Goal: Information Seeking & Learning: Compare options

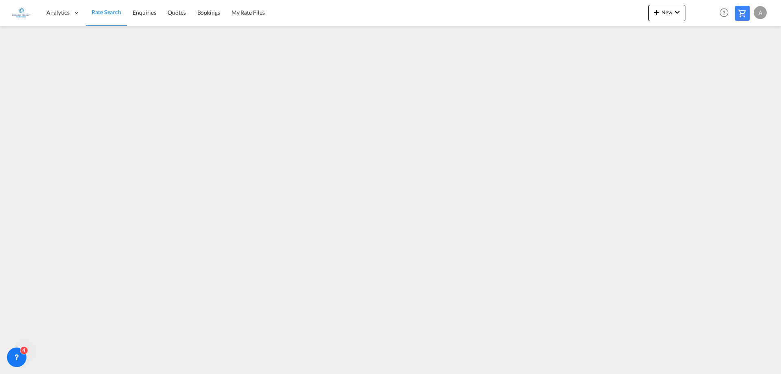
click at [119, 11] on span "Rate Search" at bounding box center [107, 12] width 30 height 7
click at [147, 9] on span "Enquiries" at bounding box center [145, 12] width 24 height 7
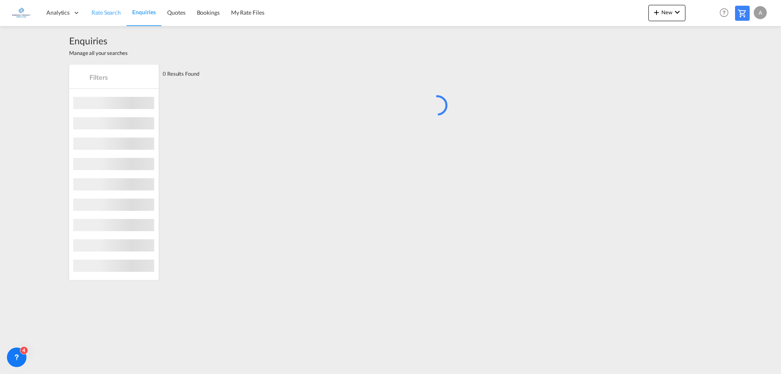
click at [101, 12] on span "Rate Search" at bounding box center [106, 12] width 29 height 7
